Goal: Find contact information: Find contact information

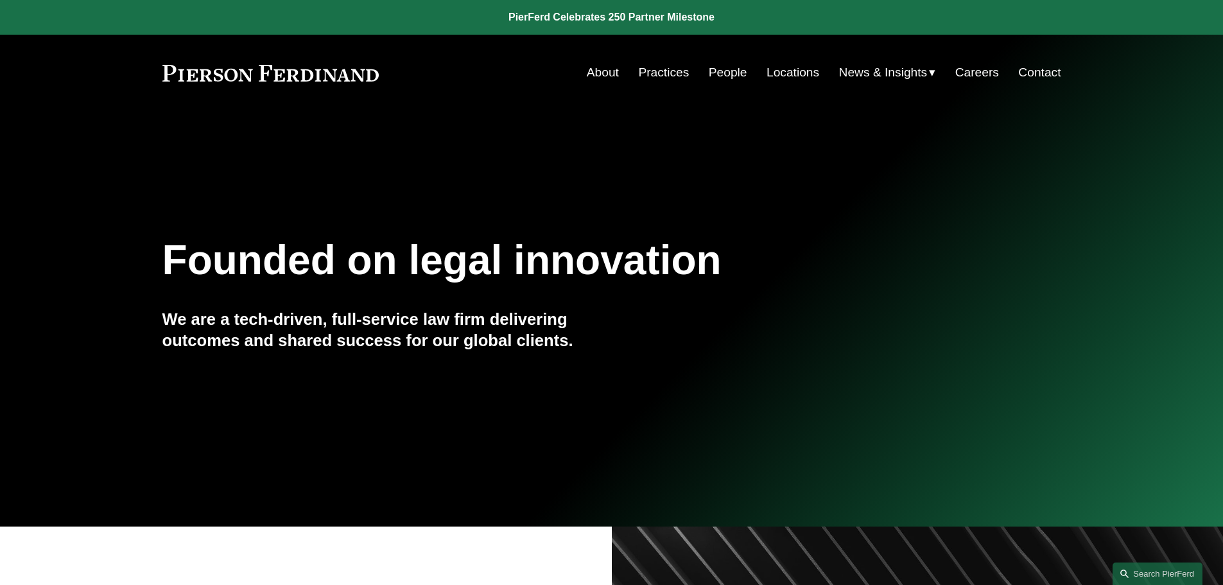
click at [1027, 73] on link "Contact" at bounding box center [1039, 72] width 42 height 24
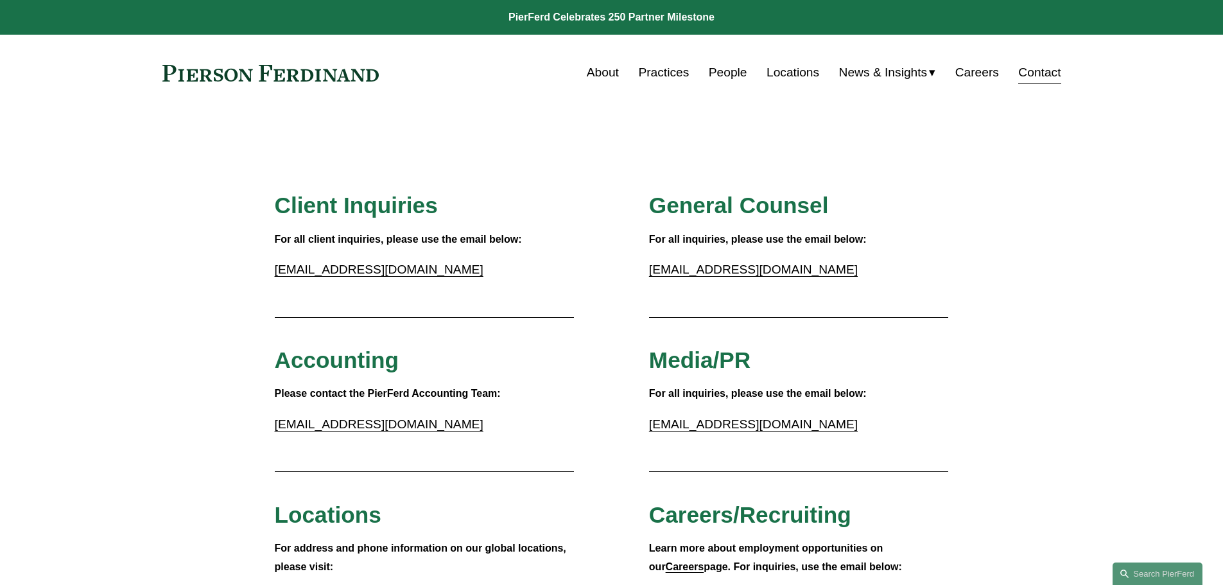
click at [790, 77] on link "Locations" at bounding box center [792, 72] width 53 height 24
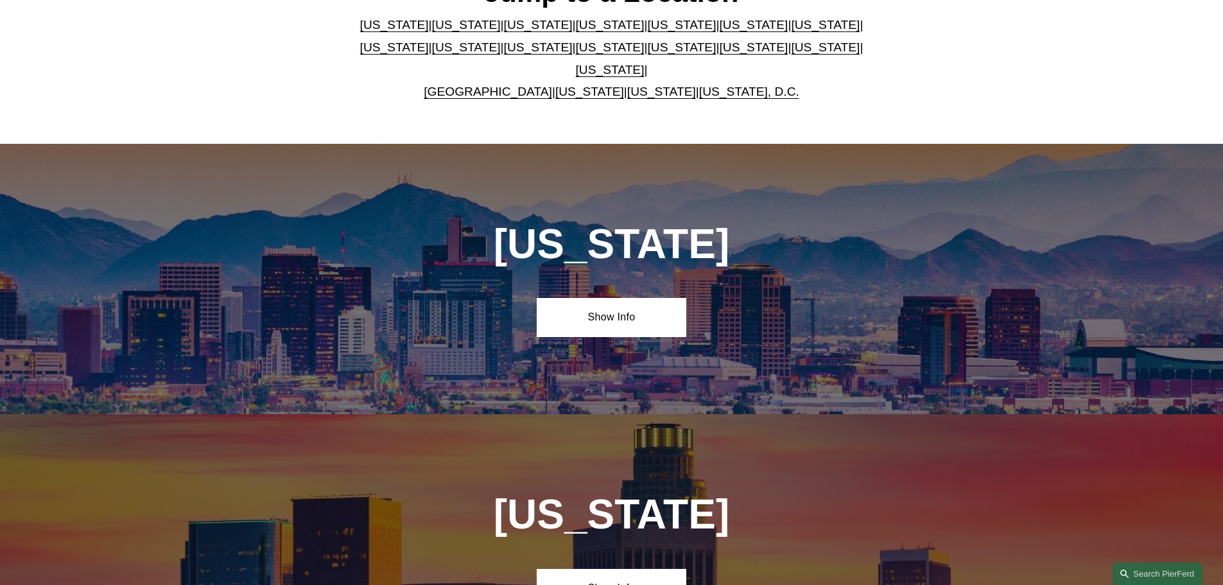
click at [765, 85] on link "Washington, D.C." at bounding box center [749, 91] width 100 height 13
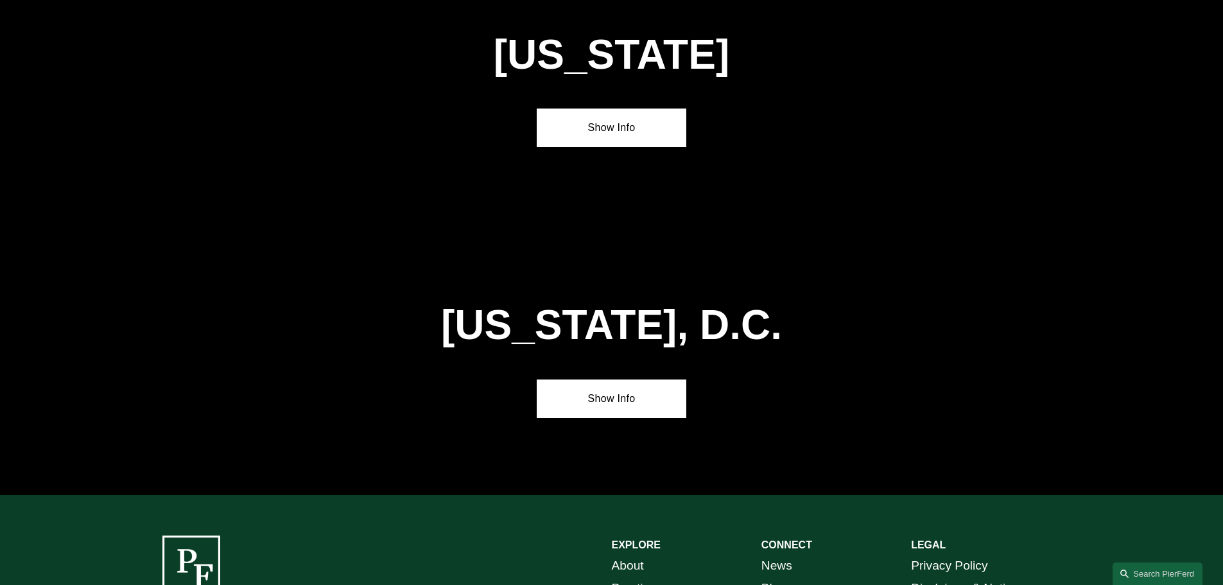
scroll to position [5429, 0]
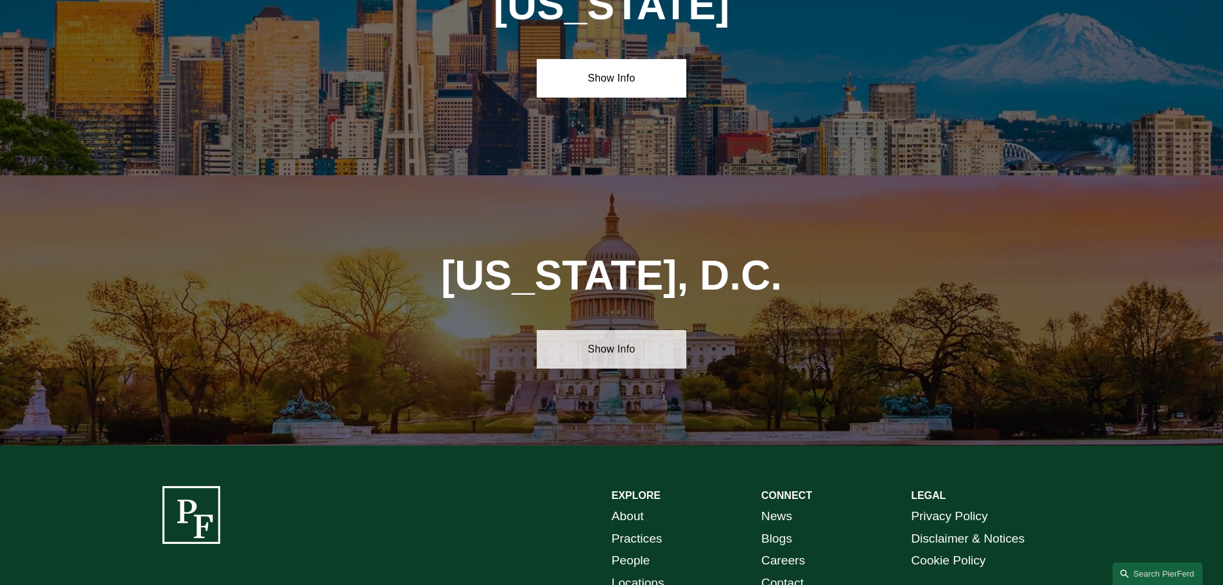
click at [627, 330] on link "Show Info" at bounding box center [612, 349] width 150 height 39
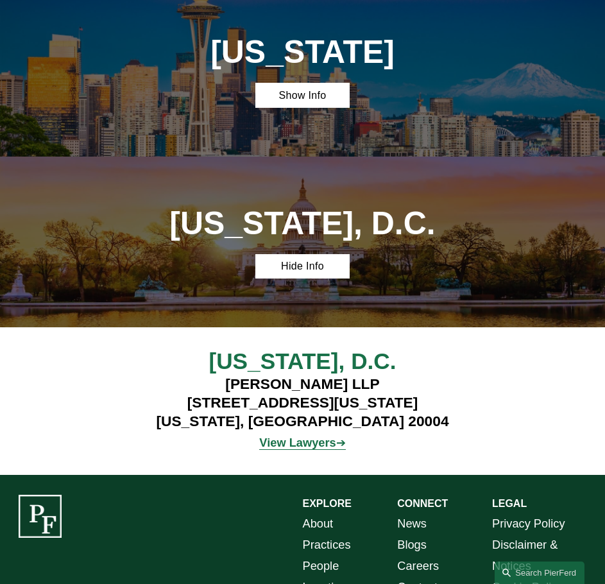
scroll to position [3593, 0]
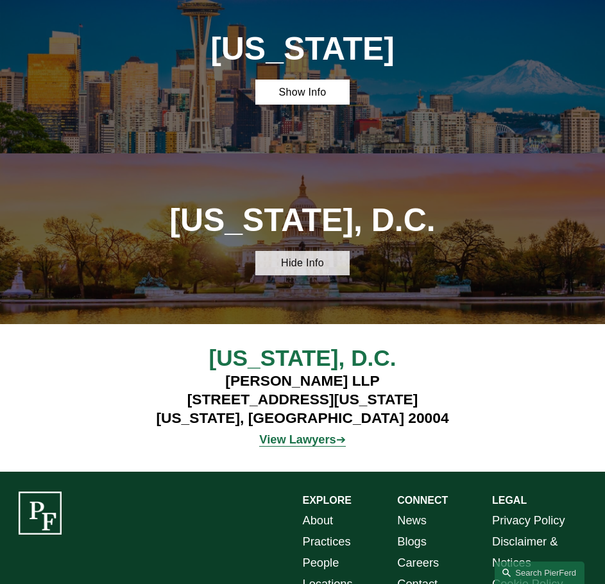
click at [304, 251] on link "Hide Info" at bounding box center [302, 263] width 95 height 24
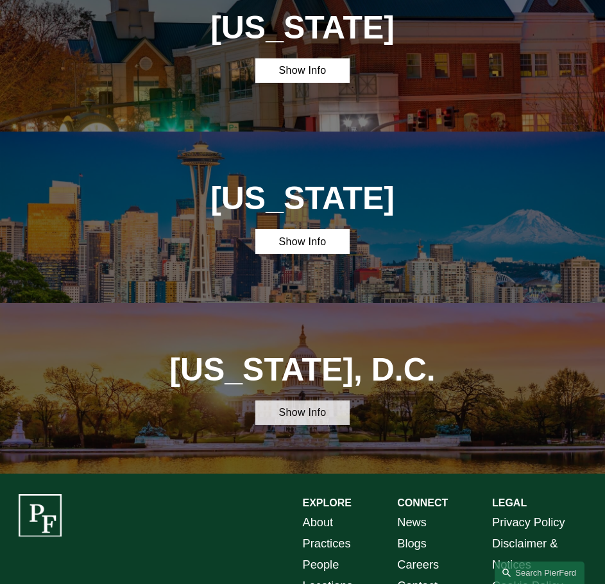
click at [298, 400] on link "Show Info" at bounding box center [302, 412] width 95 height 24
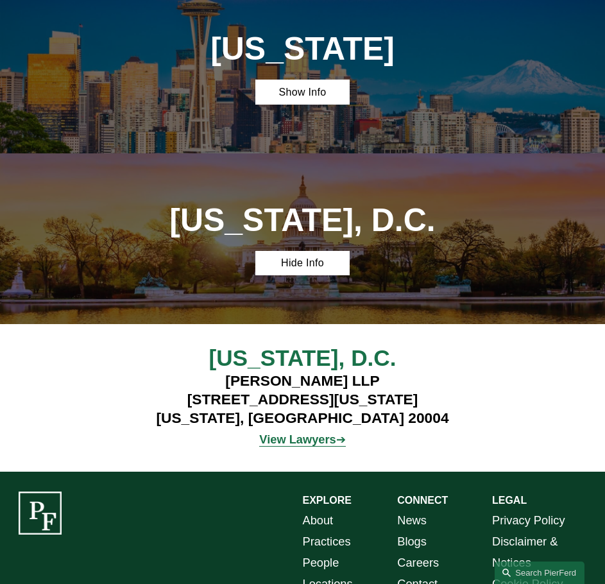
click at [306, 433] on strong "View Lawyers" at bounding box center [297, 439] width 76 height 13
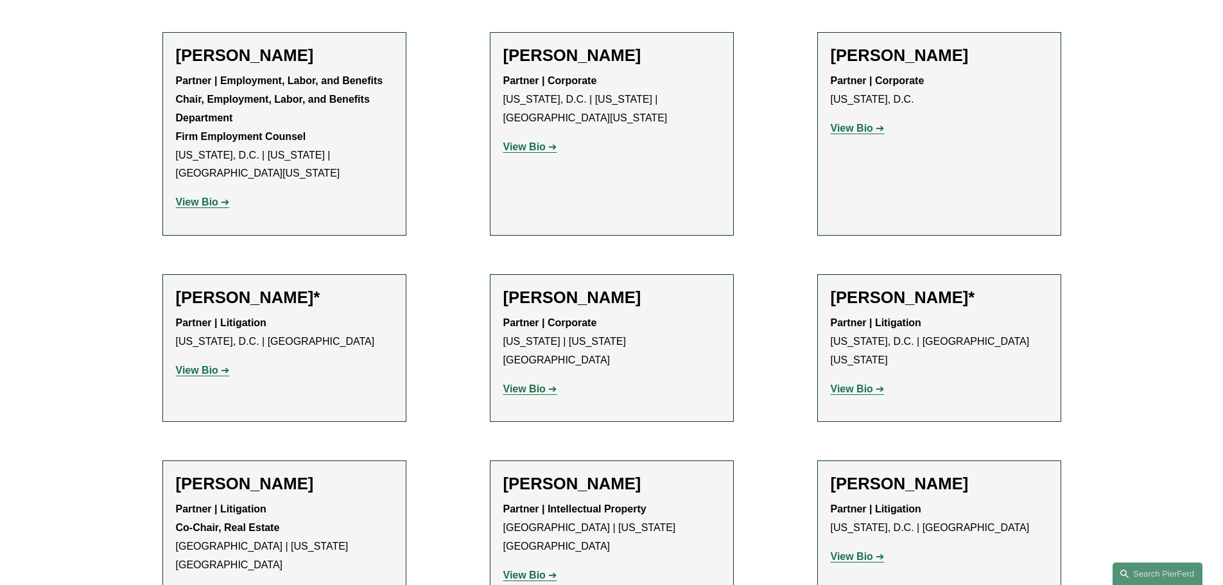
scroll to position [706, 0]
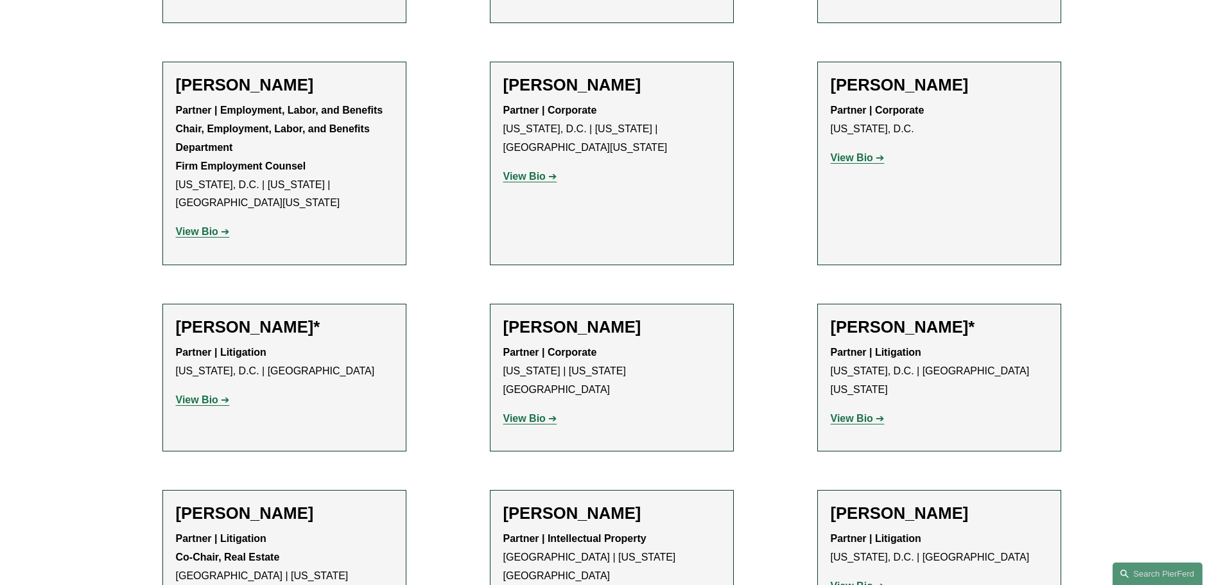
click at [207, 401] on strong "View Bio" at bounding box center [197, 399] width 42 height 11
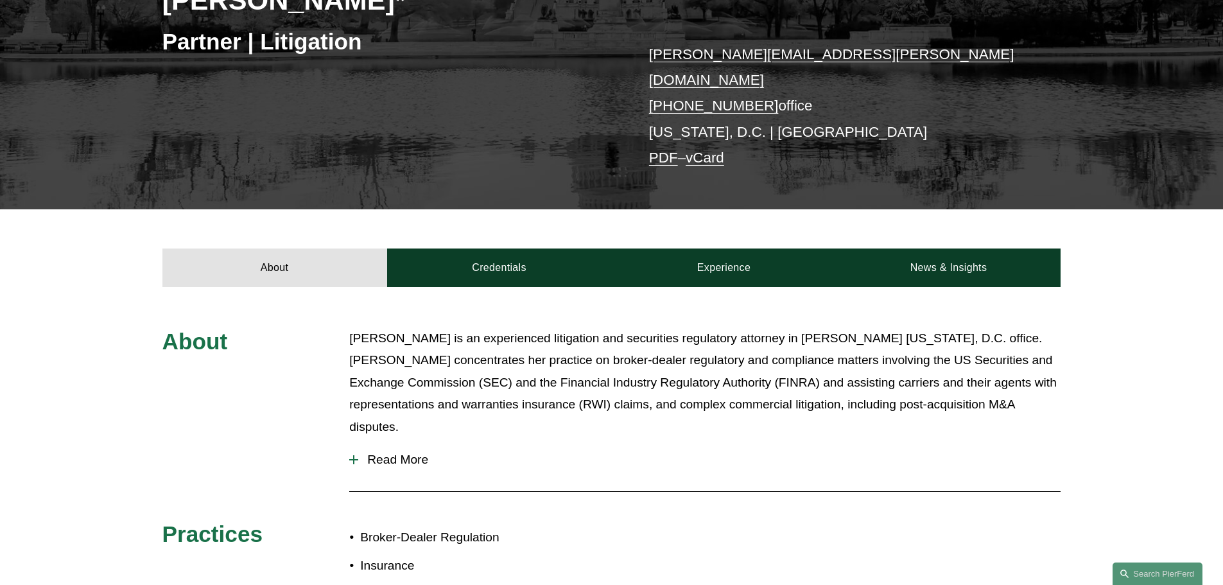
scroll to position [385, 0]
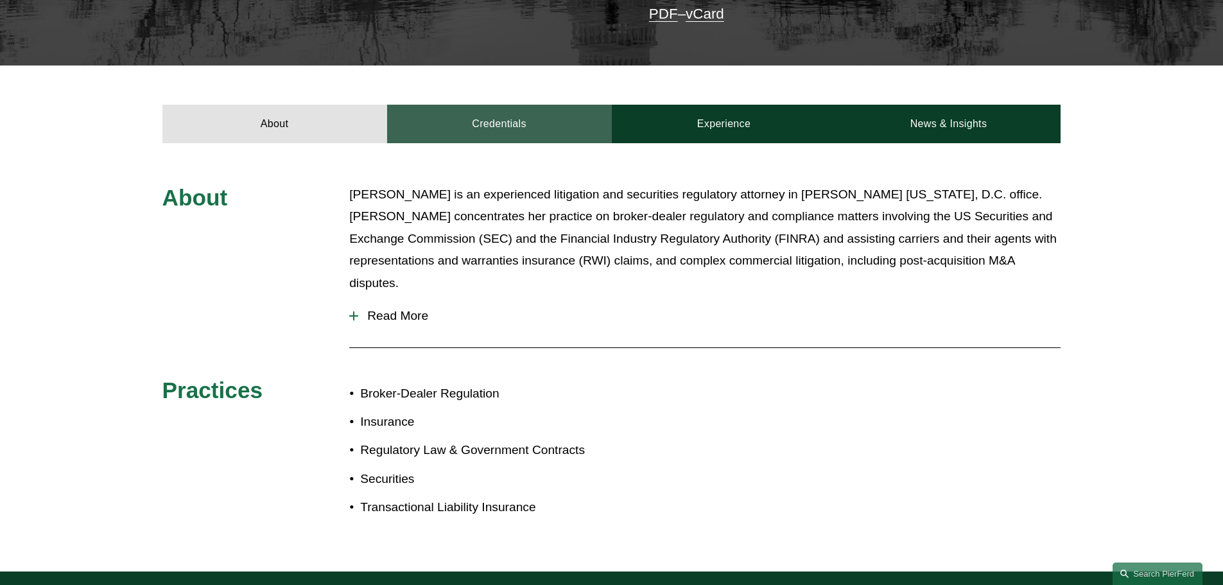
click at [469, 126] on link "Credentials" at bounding box center [499, 124] width 225 height 39
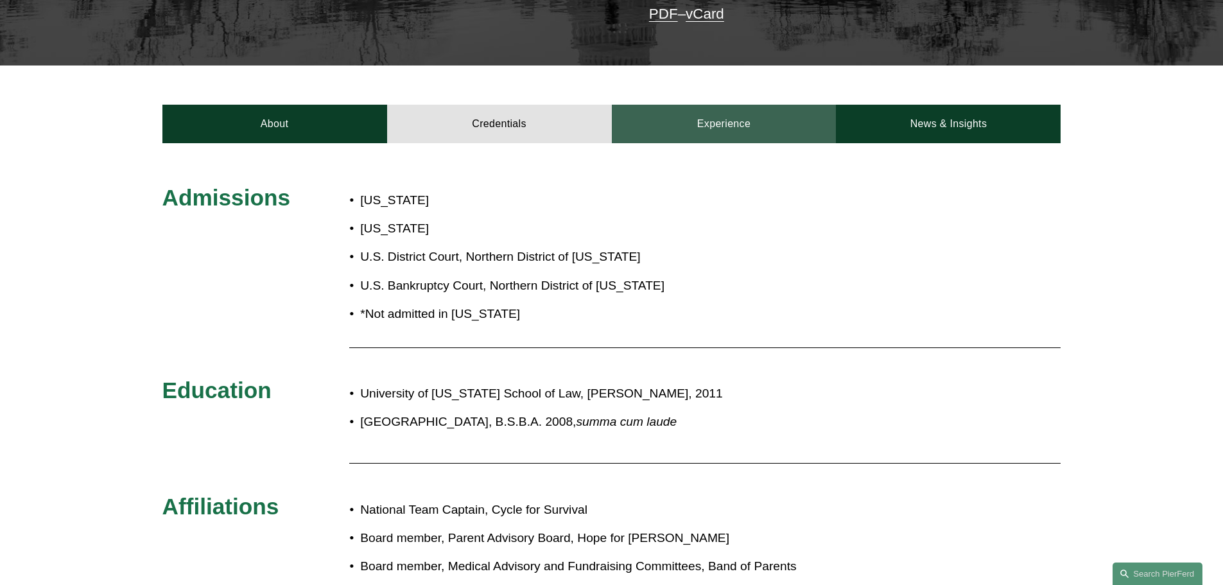
click at [723, 112] on link "Experience" at bounding box center [724, 124] width 225 height 39
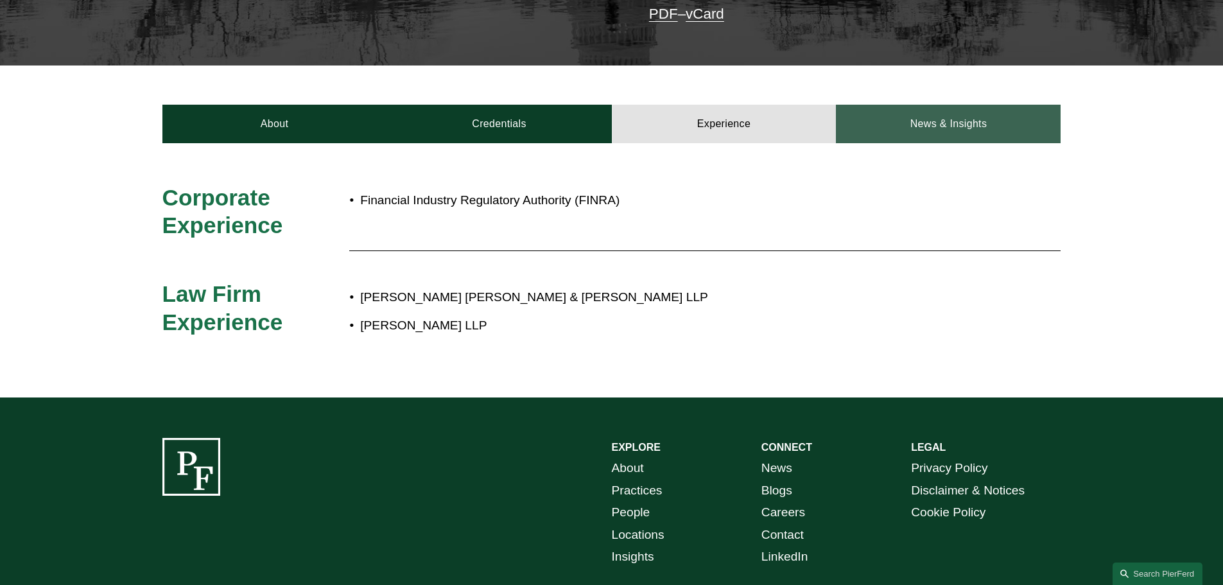
click at [945, 105] on link "News & Insights" at bounding box center [948, 124] width 225 height 39
